Goal: Entertainment & Leisure: Consume media (video, audio)

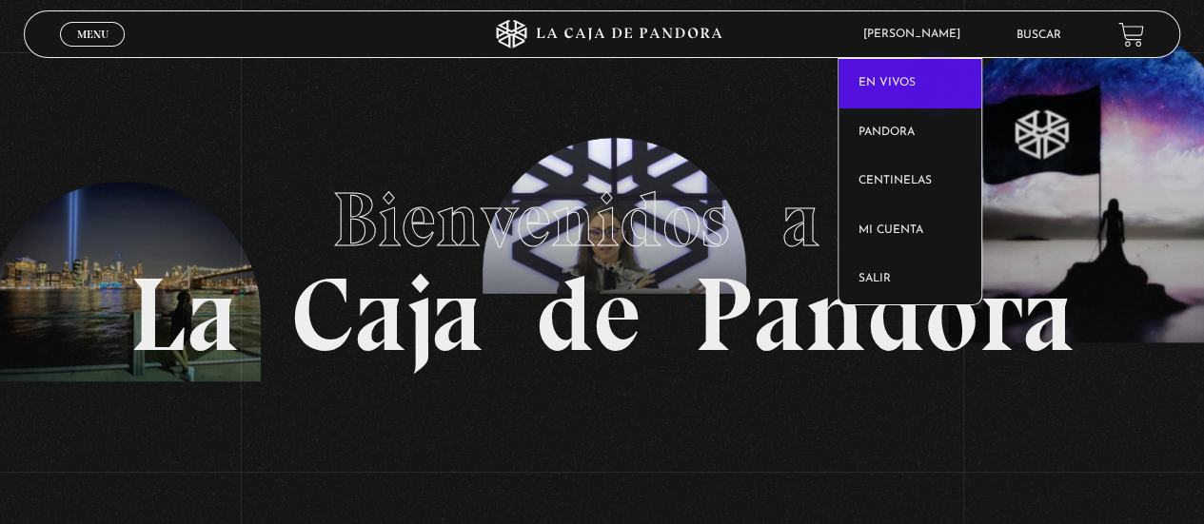
click at [939, 86] on link "En vivos" at bounding box center [909, 83] width 143 height 49
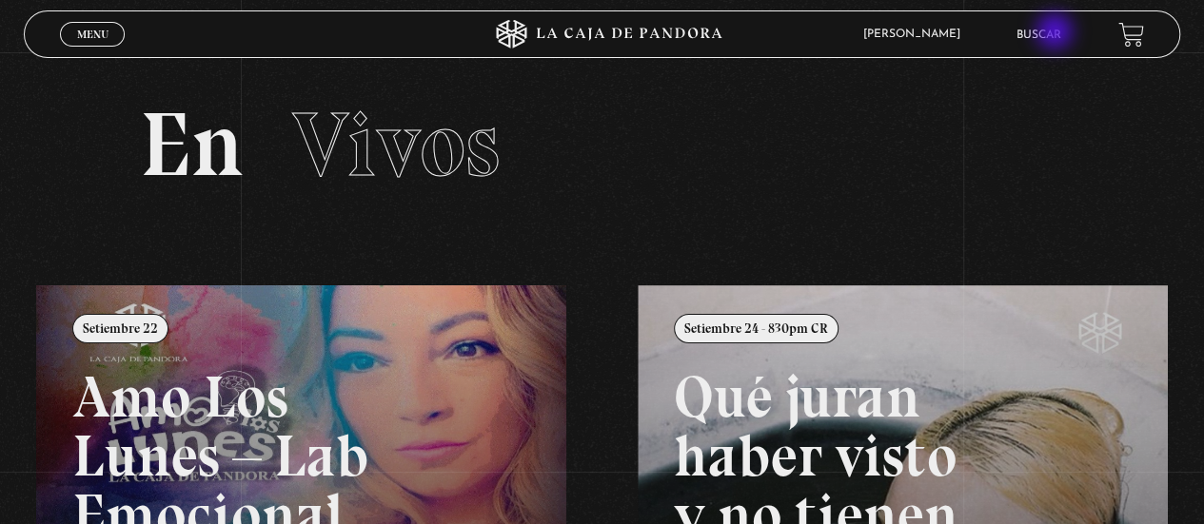
click at [1056, 33] on link "Buscar" at bounding box center [1038, 35] width 45 height 11
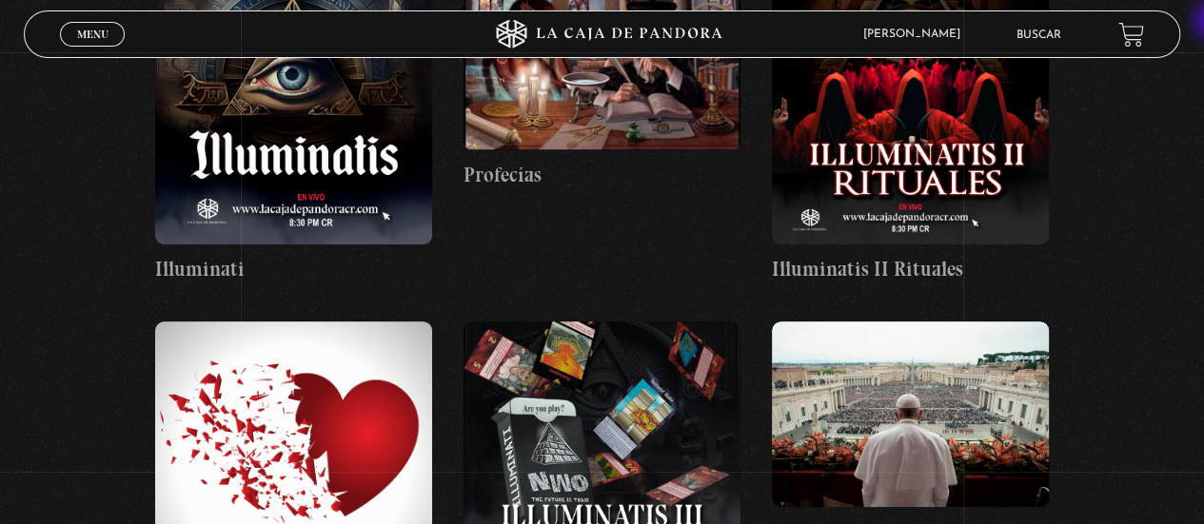
scroll to position [22249, 0]
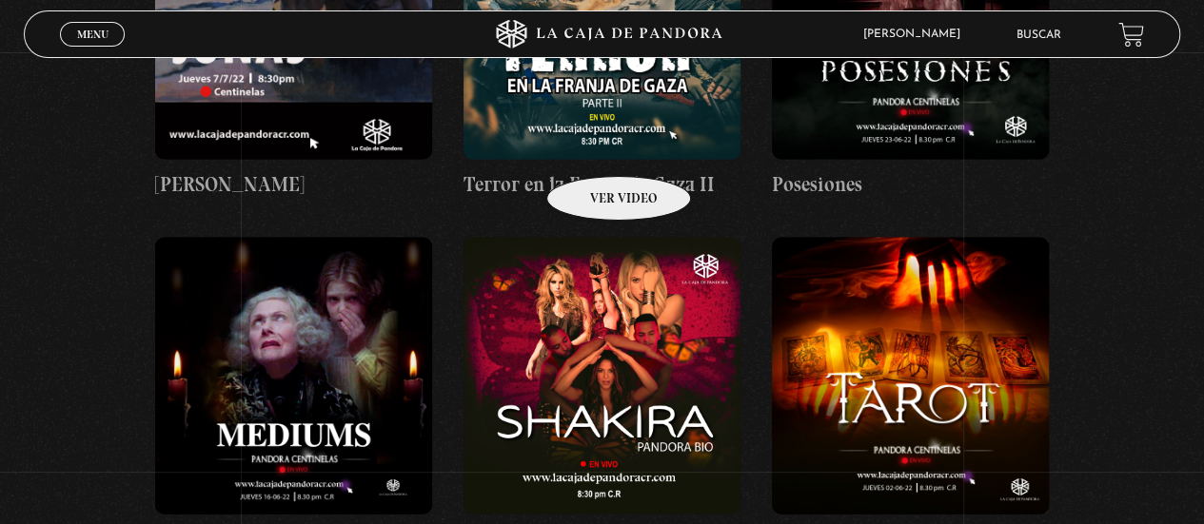
scroll to position [16409, 0]
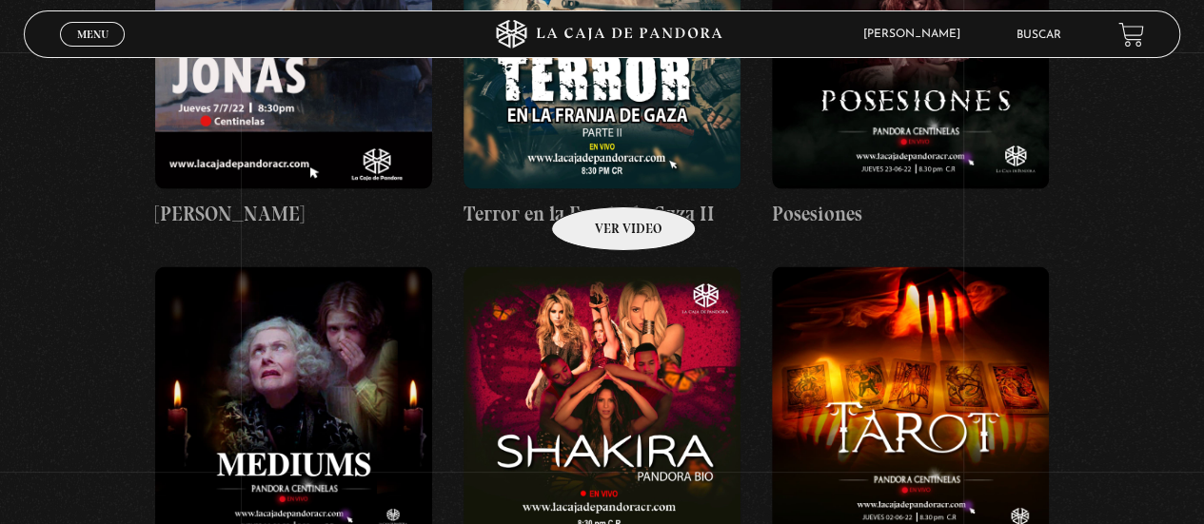
click at [599, 267] on figure at bounding box center [601, 405] width 277 height 277
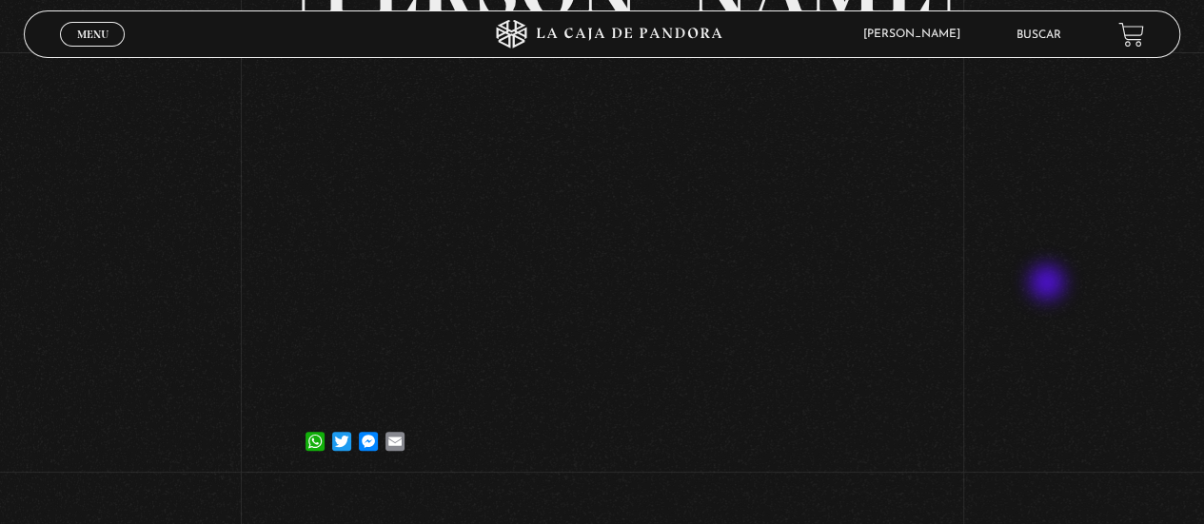
scroll to position [95, 0]
